Goal: Check status

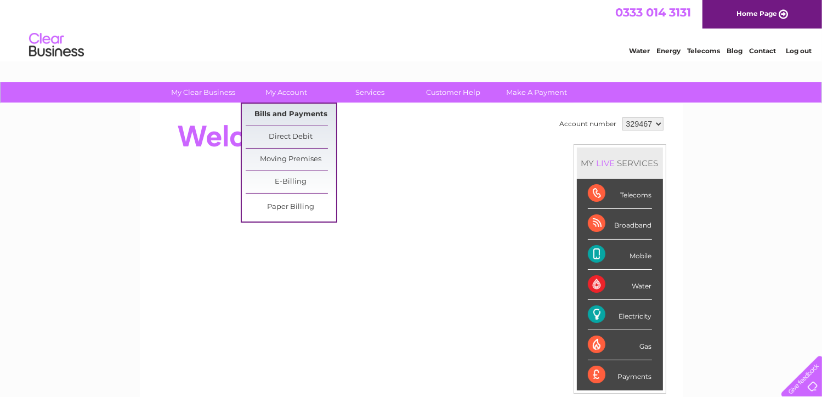
click at [276, 111] on link "Bills and Payments" at bounding box center [291, 115] width 90 height 22
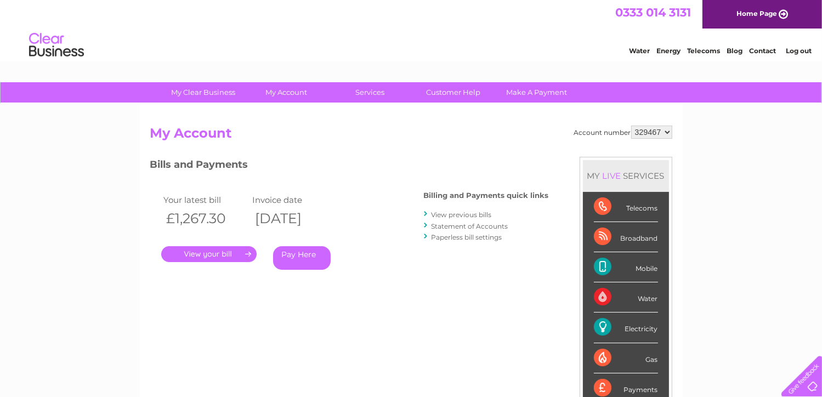
click at [214, 250] on link "." at bounding box center [208, 254] width 95 height 16
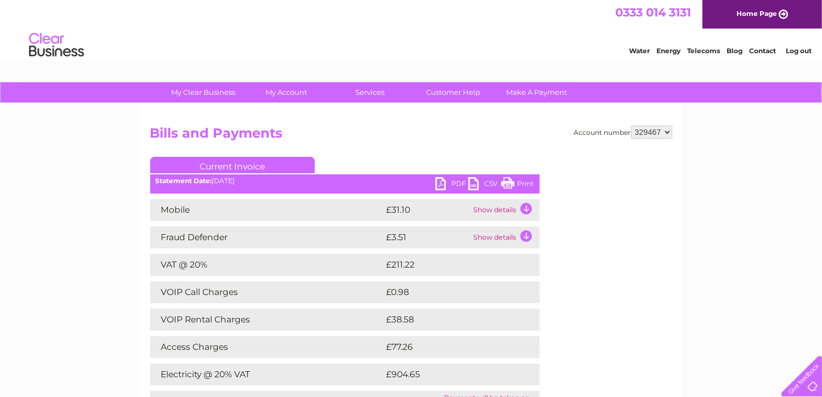
click at [449, 181] on link "PDF" at bounding box center [451, 185] width 33 height 16
